Goal: Information Seeking & Learning: Find specific fact

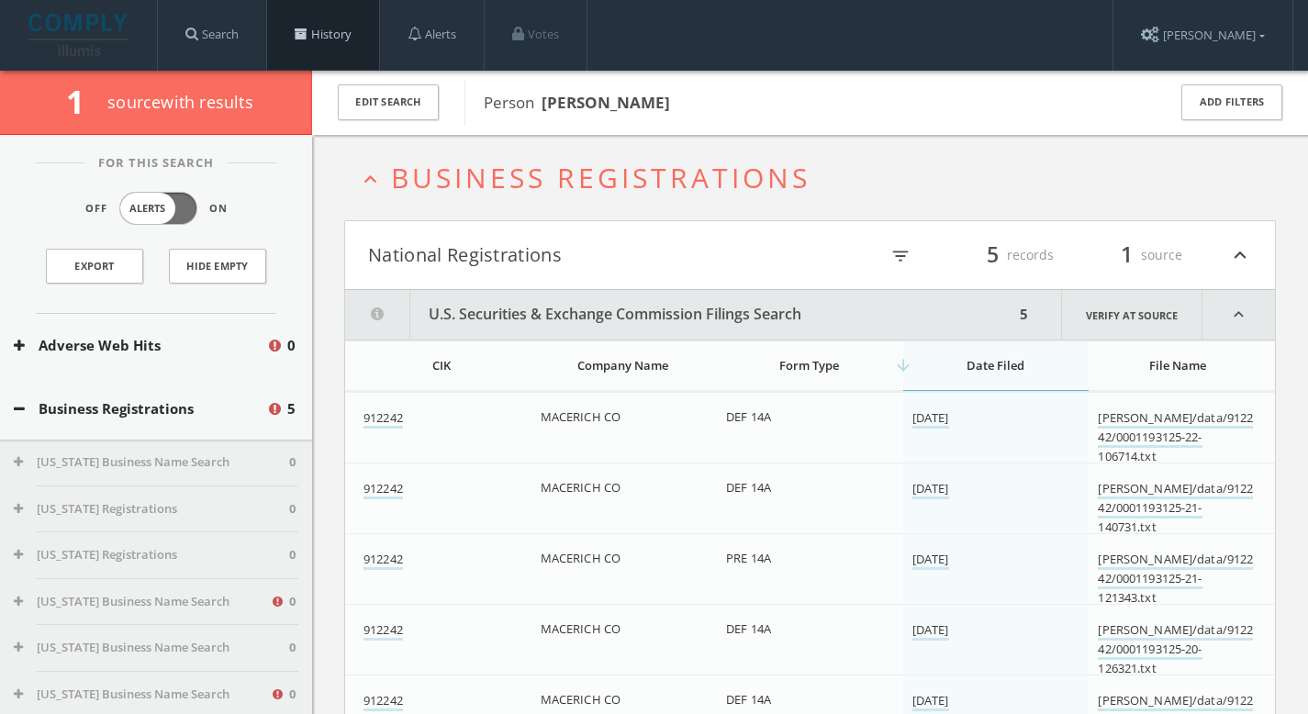
click at [358, 35] on link "History" at bounding box center [323, 35] width 112 height 70
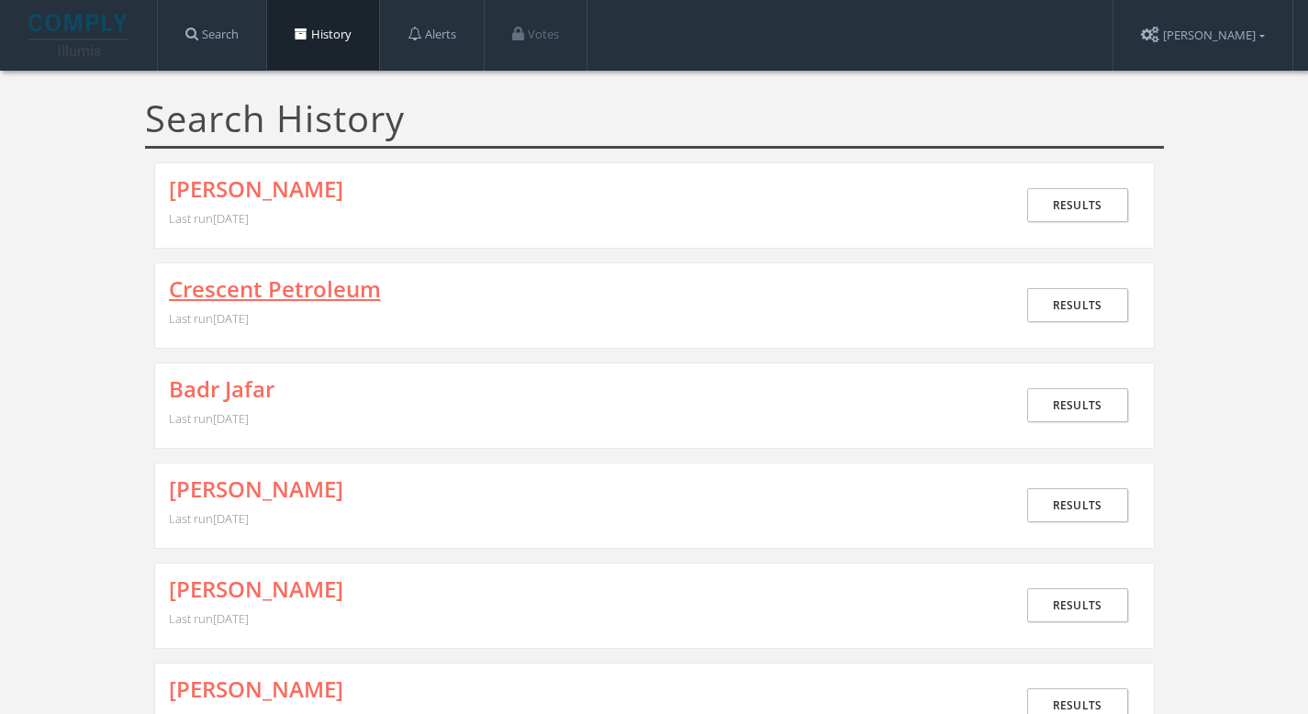
click at [355, 292] on link "Crescent Petroleum" at bounding box center [275, 289] width 212 height 24
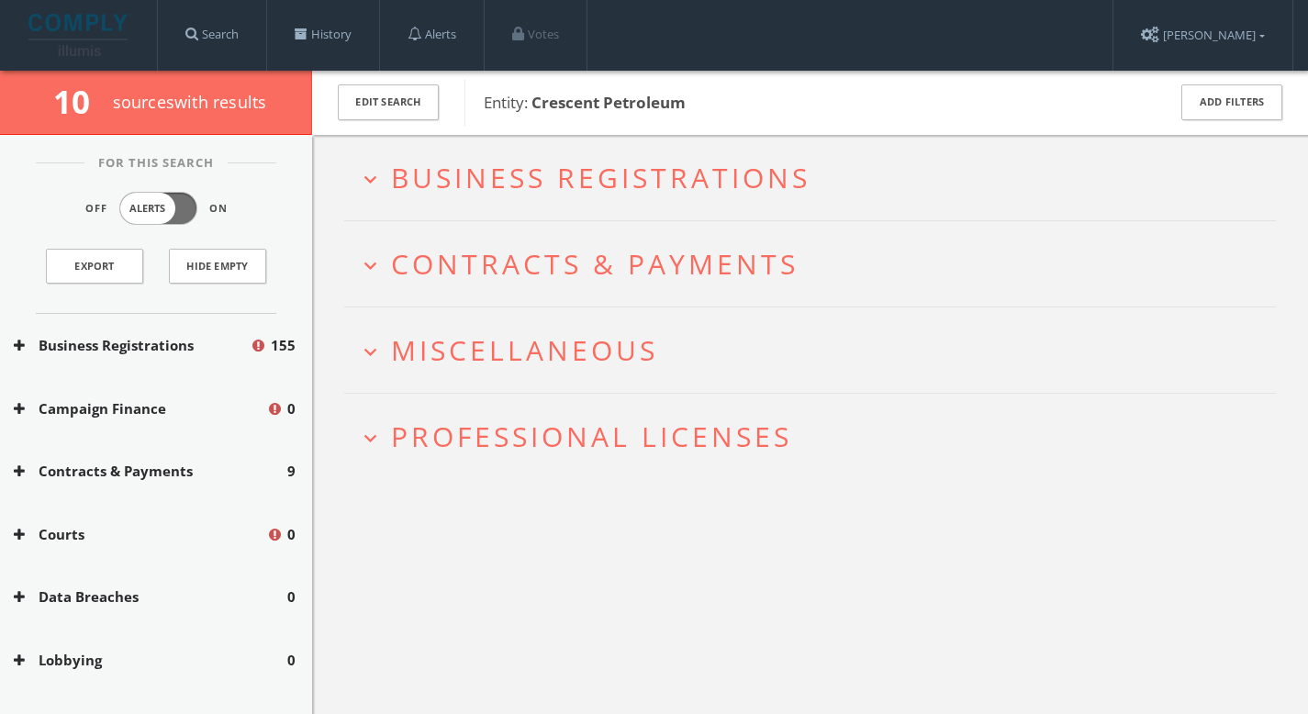
click at [524, 429] on span "Professional Licenses" at bounding box center [591, 437] width 401 height 38
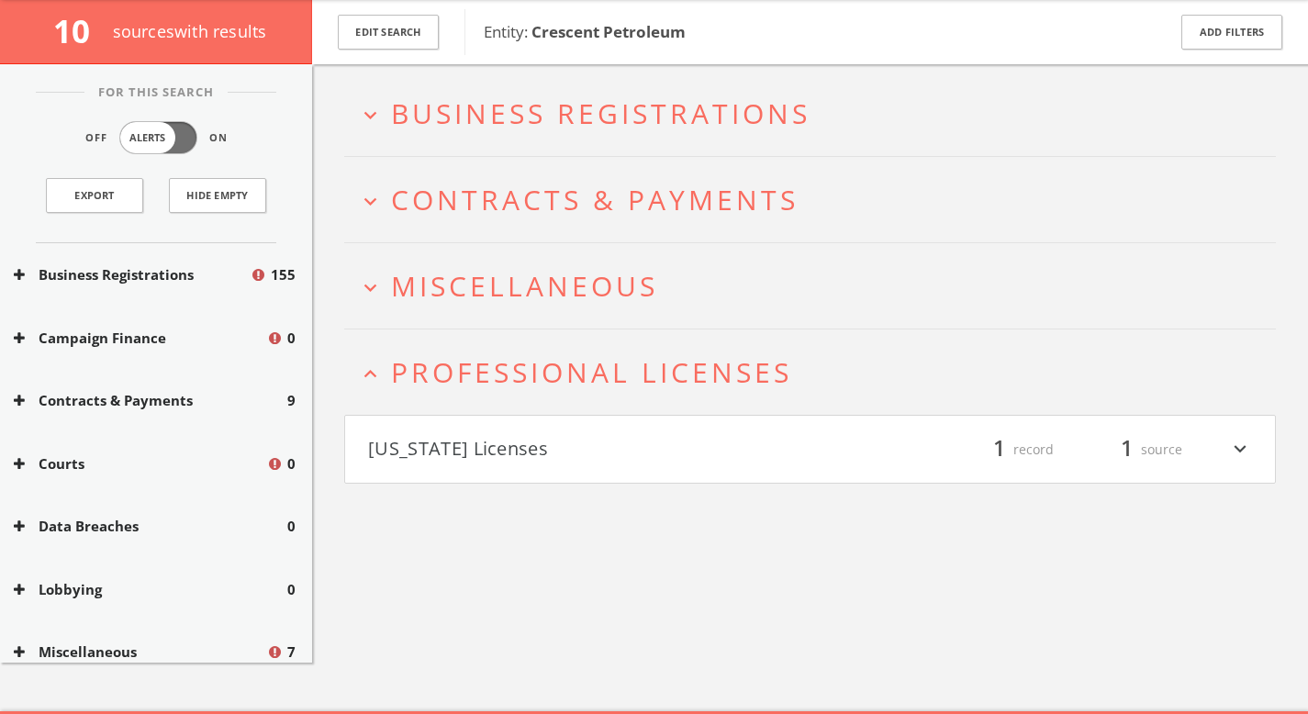
scroll to position [106, 0]
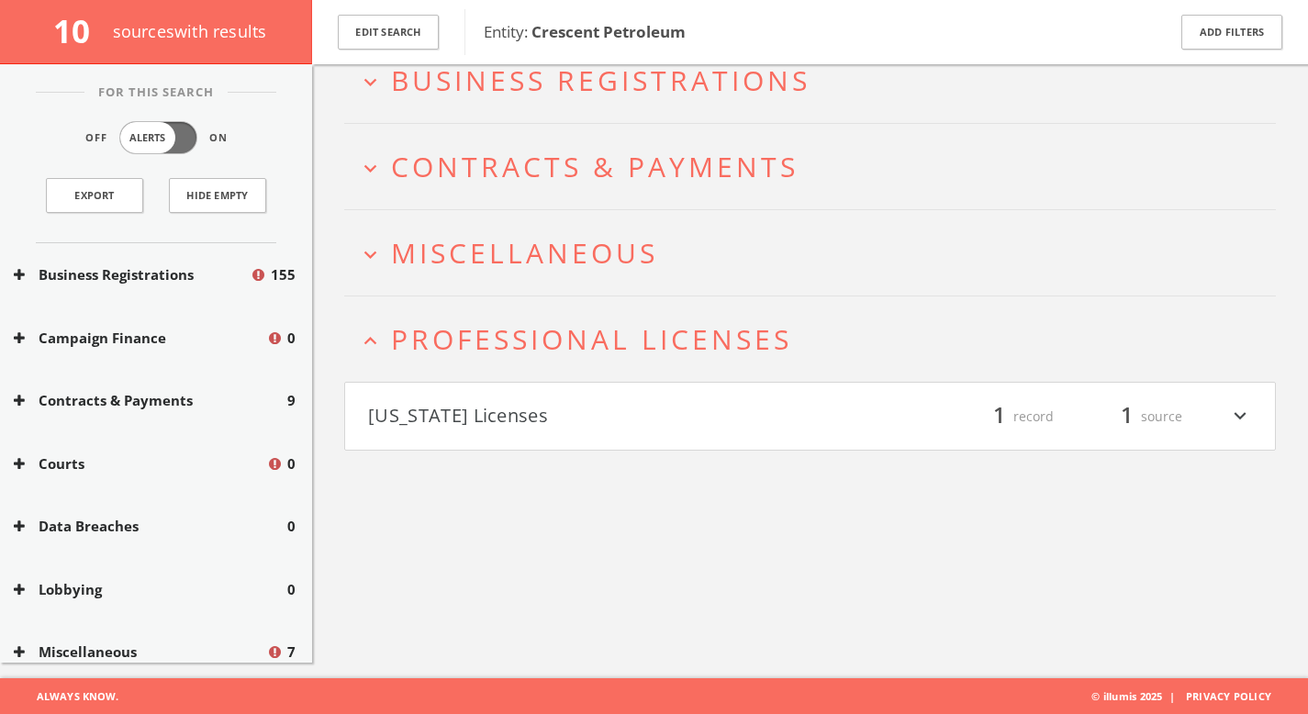
click at [518, 272] on h2 "expand_more Miscellaneous" at bounding box center [809, 252] width 931 height 85
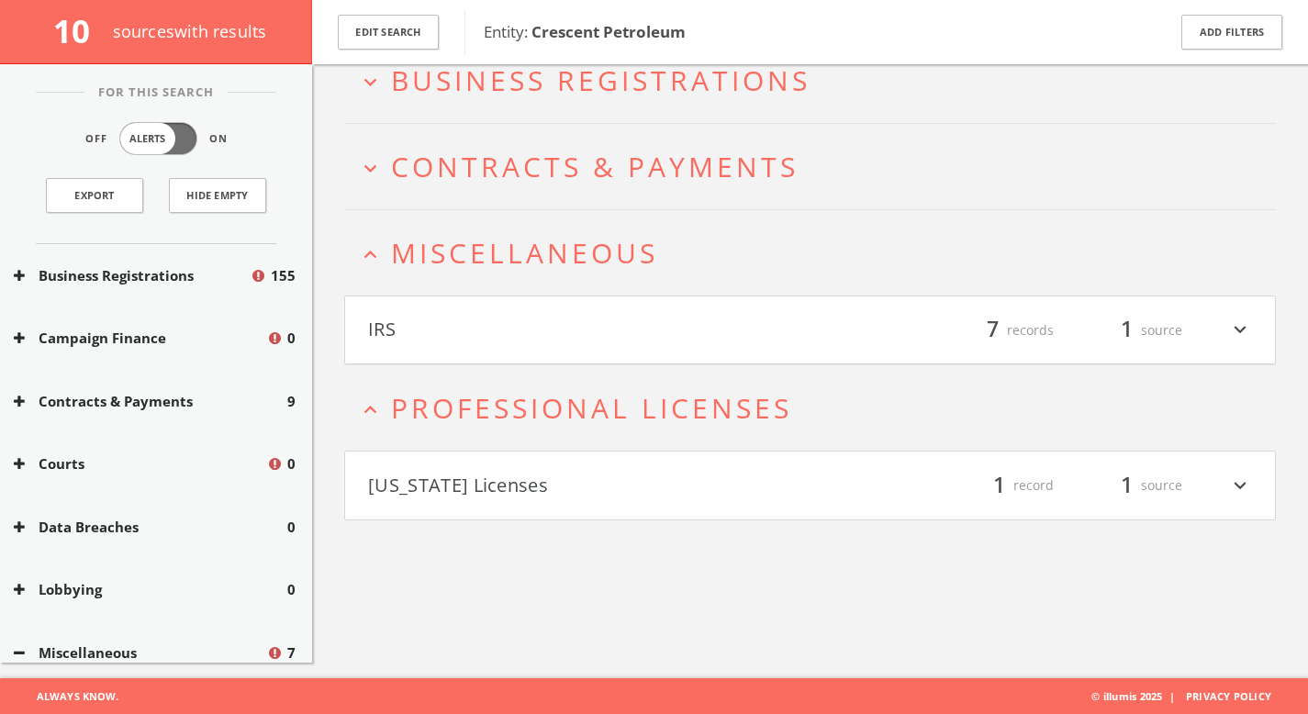
click at [519, 162] on span "Contracts & Payments" at bounding box center [594, 167] width 407 height 38
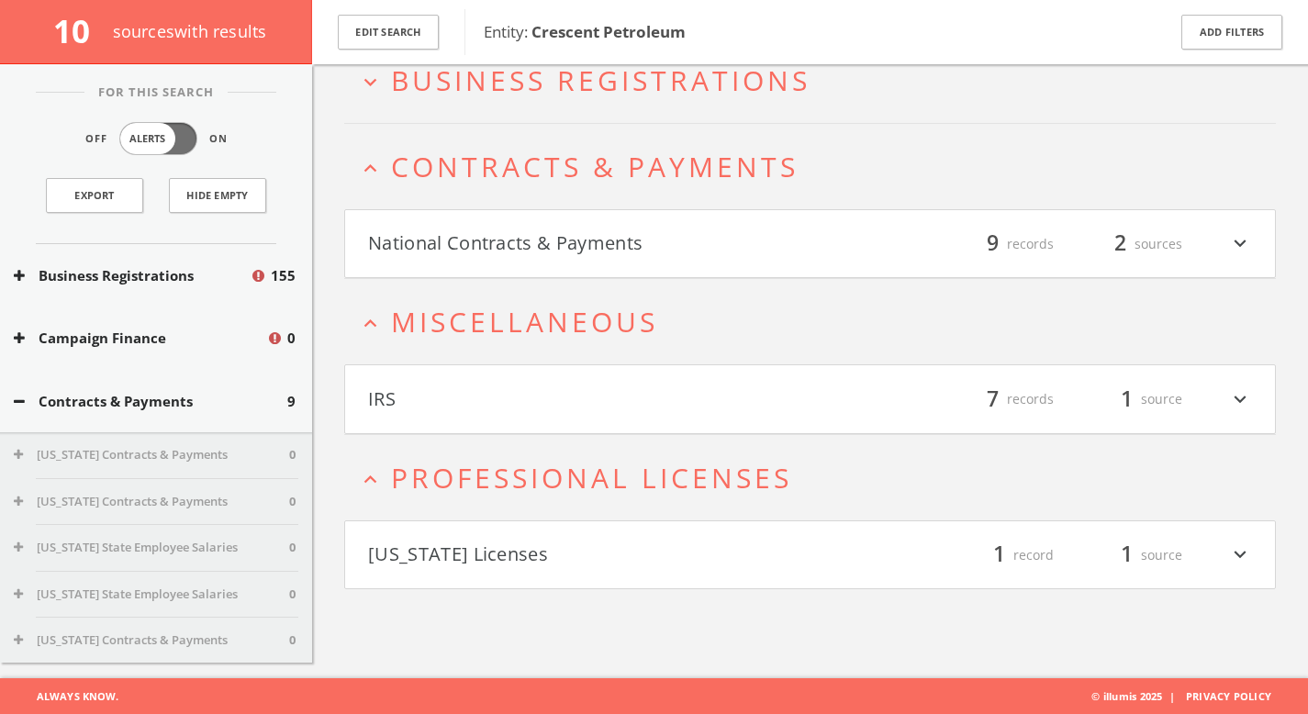
click at [530, 262] on h4 "National Contracts & Payments filter_list 9 records 2 sources expand_more" at bounding box center [810, 244] width 930 height 68
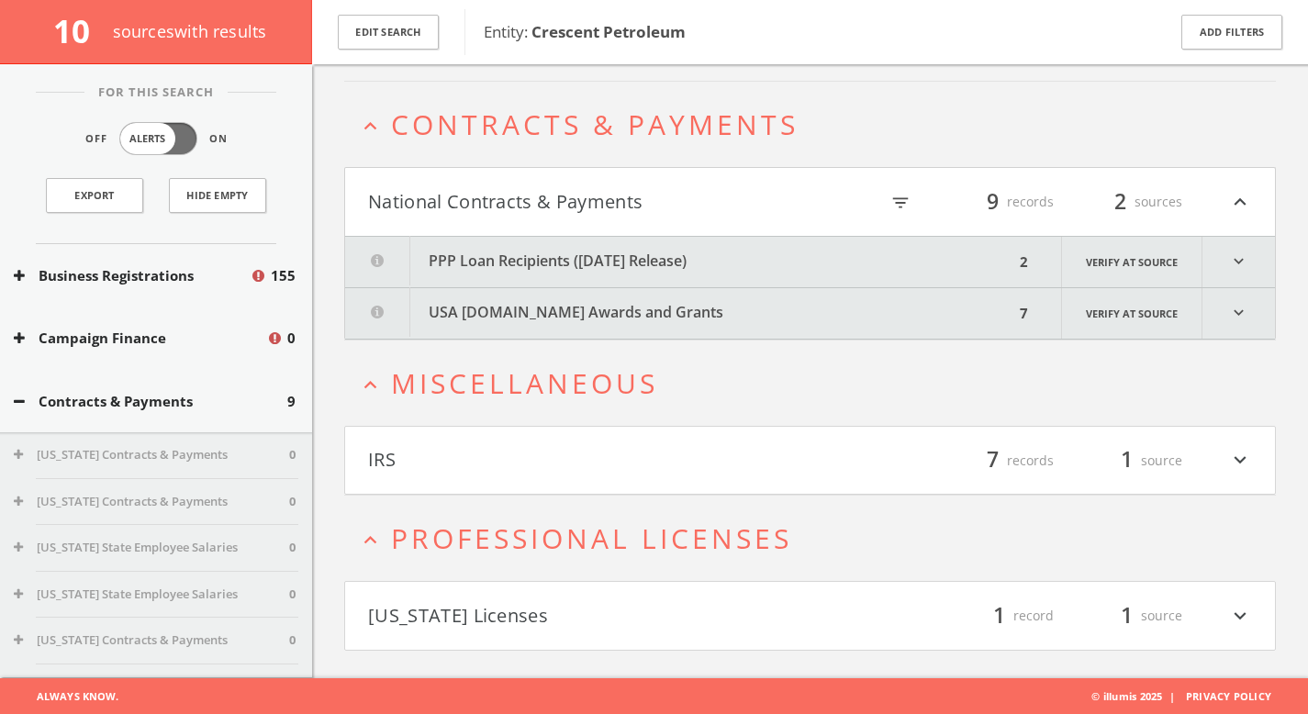
click at [535, 256] on button "PPP Loan Recipients ([DATE] Release)" at bounding box center [679, 262] width 669 height 50
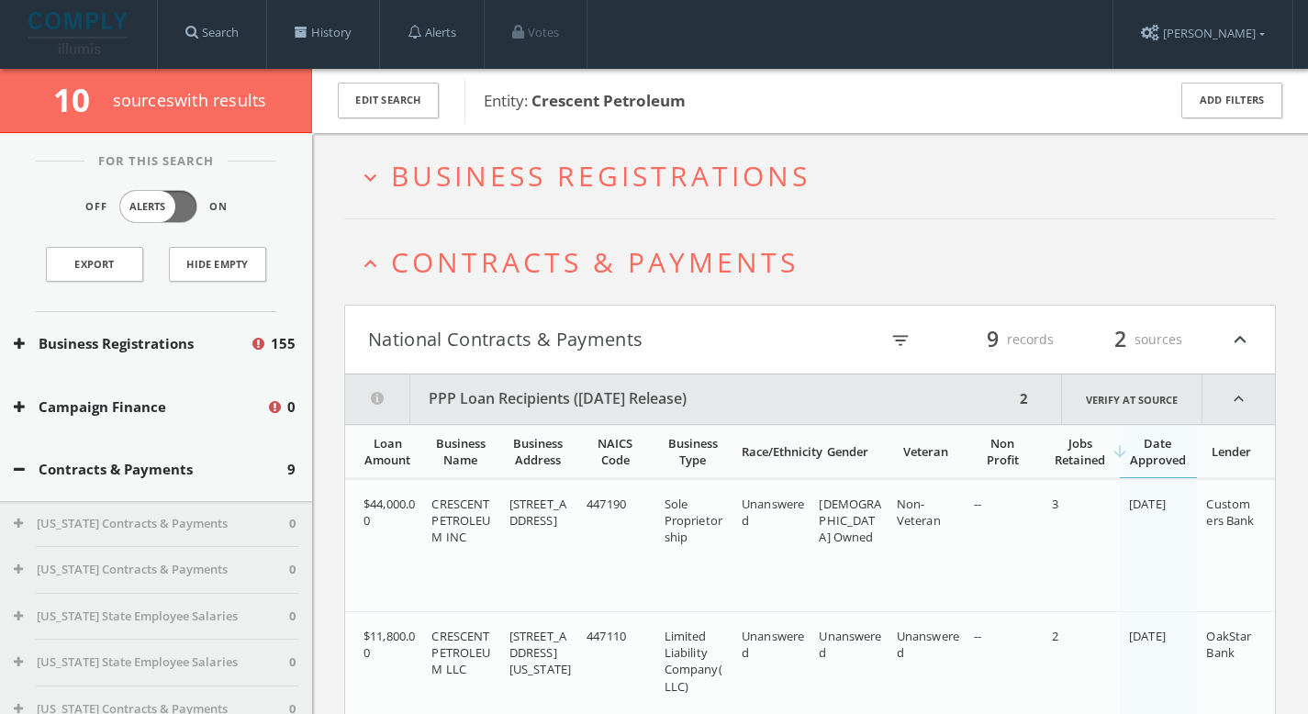
scroll to position [0, 0]
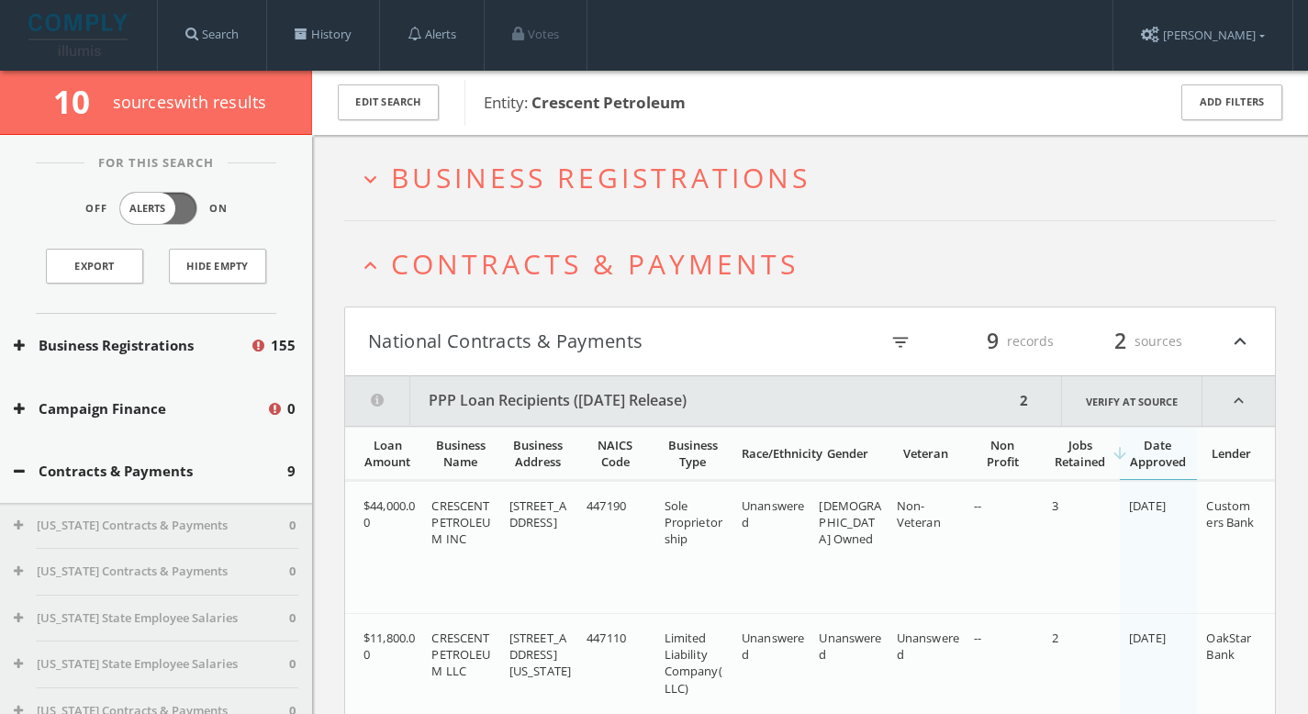
click at [571, 162] on span "Business Registrations" at bounding box center [600, 178] width 419 height 38
